Goal: Transaction & Acquisition: Download file/media

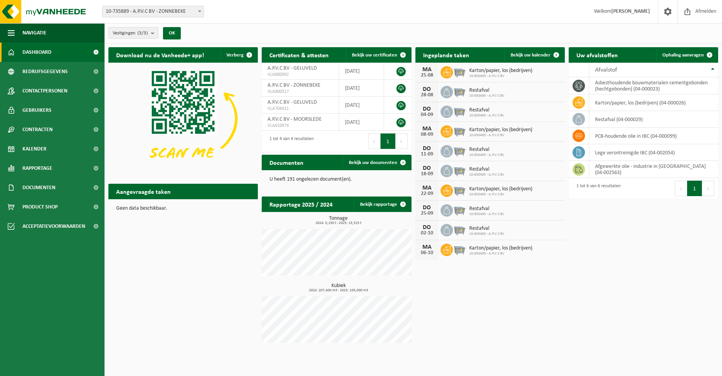
click at [201, 13] on span at bounding box center [200, 11] width 8 height 10
click at [254, 31] on div "Vestigingen (3/3) Alles selecteren Alles deselecteren Actieve selecteren A.P.V.…" at bounding box center [413, 33] width 617 height 20
click at [382, 203] on link "Bekijk rapportage" at bounding box center [382, 204] width 57 height 15
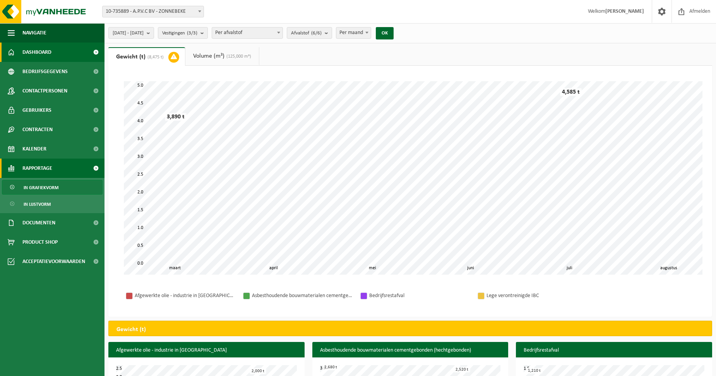
click at [64, 53] on link "Dashboard" at bounding box center [52, 52] width 105 height 19
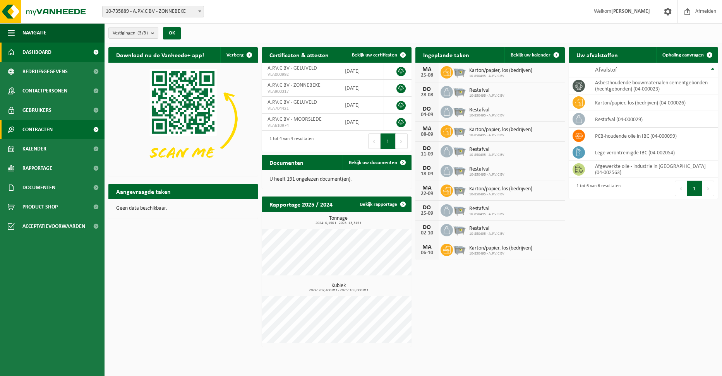
click at [52, 125] on span "Contracten" at bounding box center [37, 129] width 30 height 19
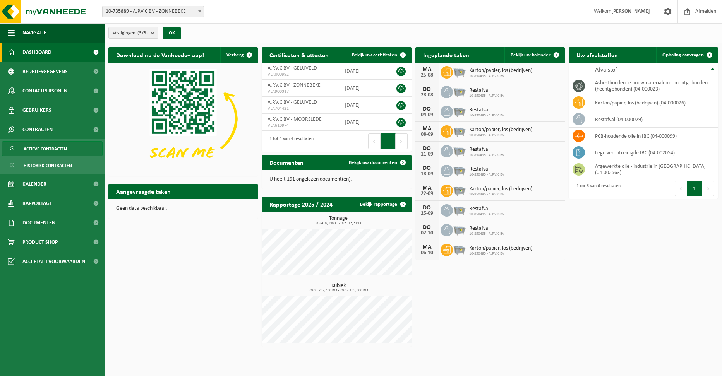
click at [58, 154] on span "Actieve contracten" at bounding box center [45, 149] width 43 height 15
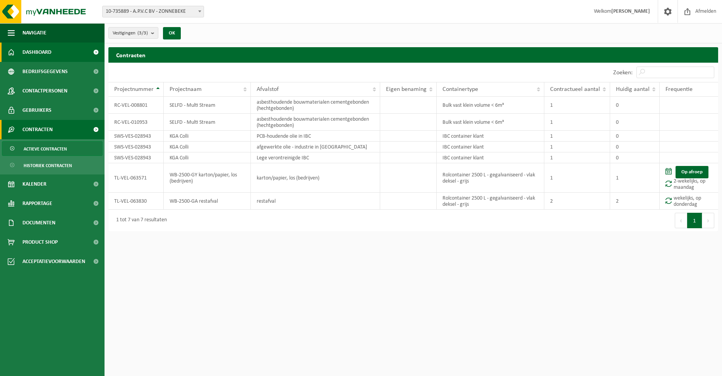
click at [57, 53] on link "Dashboard" at bounding box center [52, 52] width 105 height 19
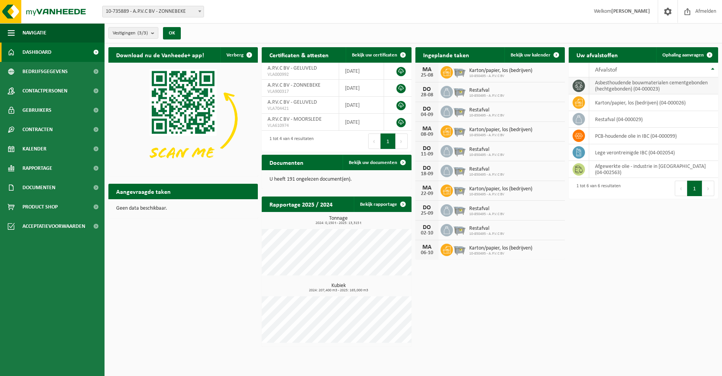
click at [607, 84] on td "asbesthoudende bouwmaterialen cementgebonden (hechtgebonden) (04-000023)" at bounding box center [653, 85] width 129 height 17
click at [388, 202] on link "Bekijk rapportage" at bounding box center [382, 204] width 57 height 15
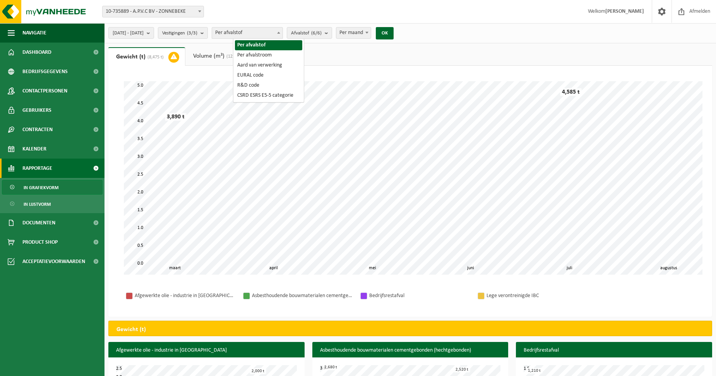
click at [283, 29] on span "Per afvalstof" at bounding box center [247, 32] width 70 height 11
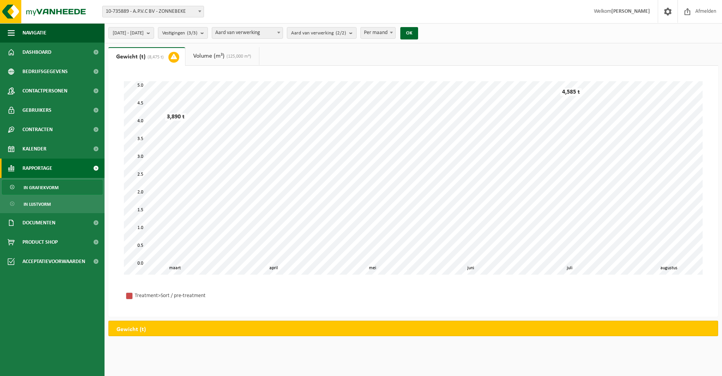
click at [283, 33] on span "Aard van verwerking" at bounding box center [247, 32] width 70 height 11
select select "1"
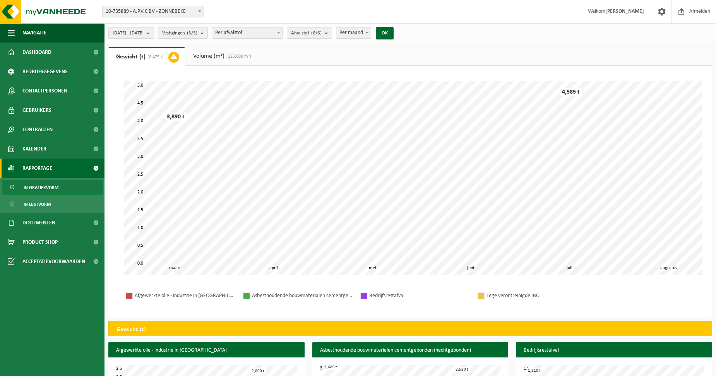
click at [208, 35] on button "Vestigingen (3/3)" at bounding box center [183, 33] width 50 height 12
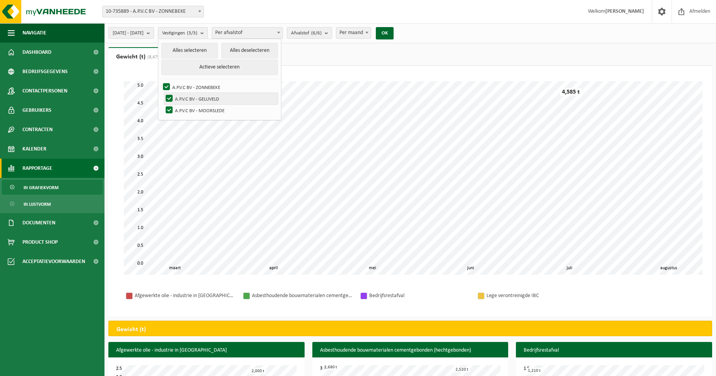
click at [219, 98] on label "A.P.V.C BV - GELUVELD" at bounding box center [221, 99] width 114 height 12
click at [163, 93] on input "A.P.V.C BV - GELUVELD" at bounding box center [163, 93] width 0 height 0
checkbox input "false"
drag, startPoint x: 182, startPoint y: 83, endPoint x: 187, endPoint y: 90, distance: 8.5
click at [183, 83] on label "A.P.V.C BV - ZONNEBEKE" at bounding box center [219, 87] width 117 height 12
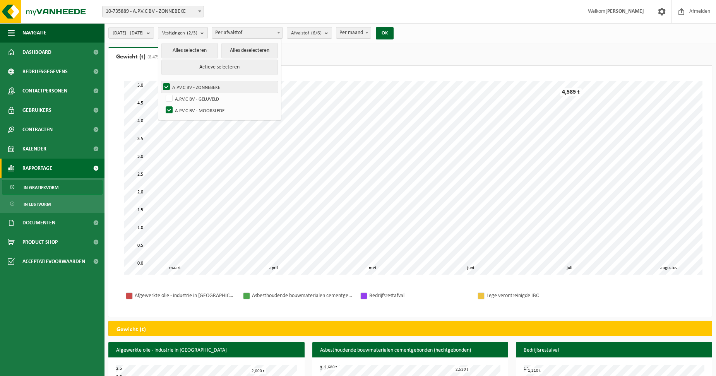
click at [160, 81] on input "A.P.V.C BV - ZONNEBEKE" at bounding box center [160, 81] width 0 height 0
checkbox input "false"
drag, startPoint x: 188, startPoint y: 106, endPoint x: 189, endPoint y: 100, distance: 5.5
click at [189, 106] on label "A.P.V.C BV - MOORSLEDE" at bounding box center [221, 111] width 114 height 12
click at [163, 105] on input "A.P.V.C BV - MOORSLEDE" at bounding box center [163, 104] width 0 height 0
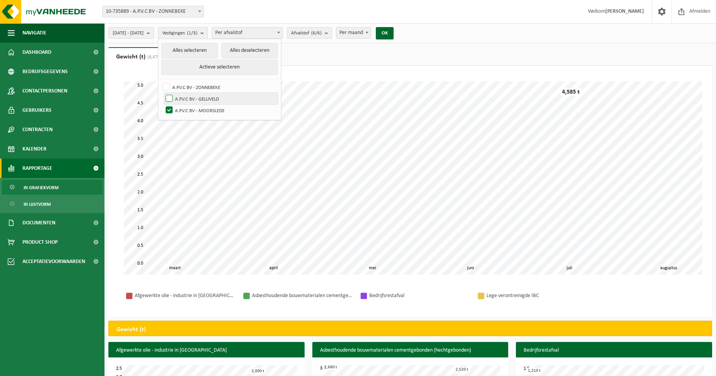
checkbox input "false"
click at [190, 97] on label "A.P.V.C BV - GELUVELD" at bounding box center [221, 99] width 114 height 12
click at [163, 93] on input "A.P.V.C BV - GELUVELD" at bounding box center [163, 93] width 0 height 0
checkbox input "true"
click at [394, 33] on button "OK" at bounding box center [385, 33] width 18 height 12
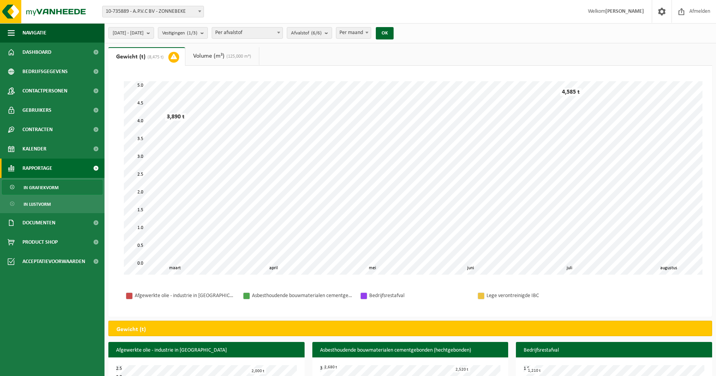
click at [237, 57] on span "(125,000 m³)" at bounding box center [238, 56] width 27 height 5
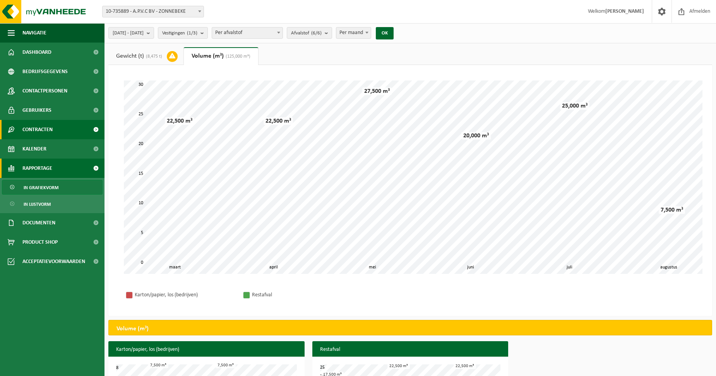
click at [53, 132] on span "Contracten" at bounding box center [37, 129] width 30 height 19
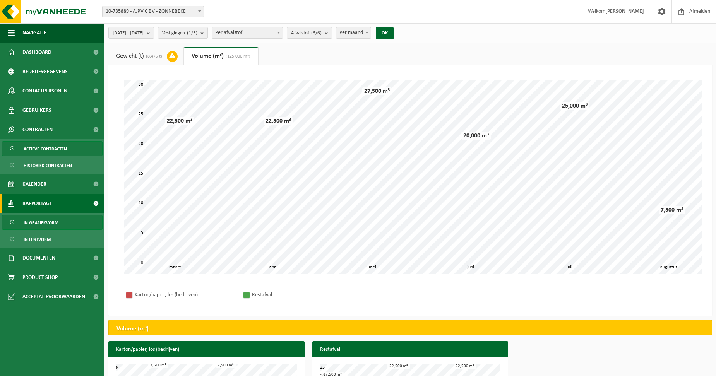
click at [55, 149] on span "Actieve contracten" at bounding box center [45, 149] width 43 height 15
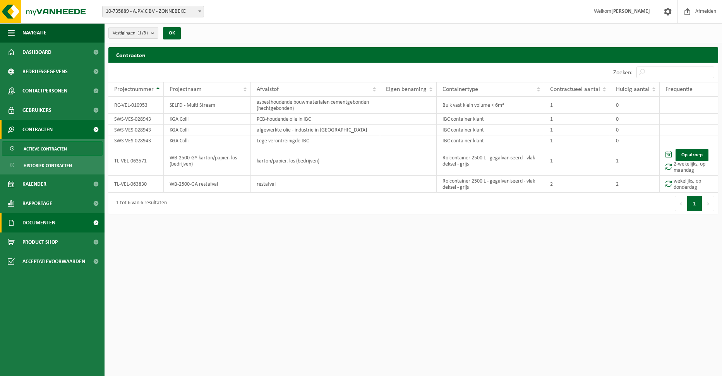
click at [55, 222] on span "Documenten" at bounding box center [38, 222] width 33 height 19
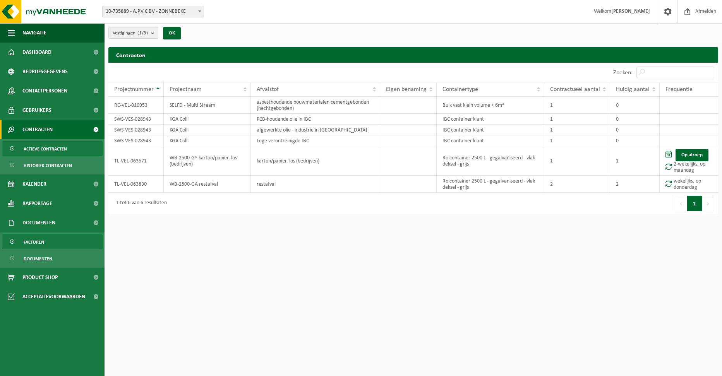
click at [54, 241] on link "Facturen" at bounding box center [52, 242] width 101 height 15
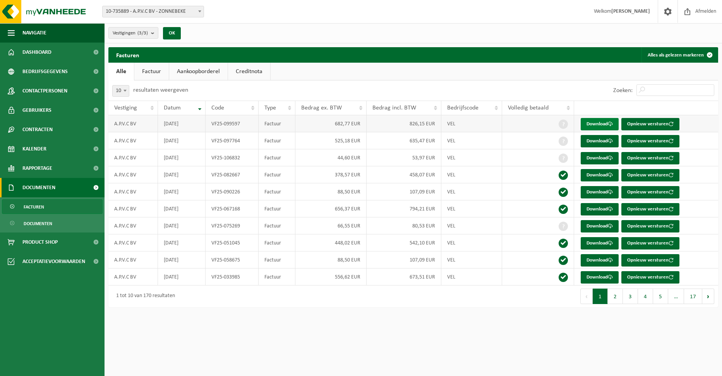
click at [600, 122] on link "Download" at bounding box center [600, 124] width 38 height 12
